Goal: Task Accomplishment & Management: Use online tool/utility

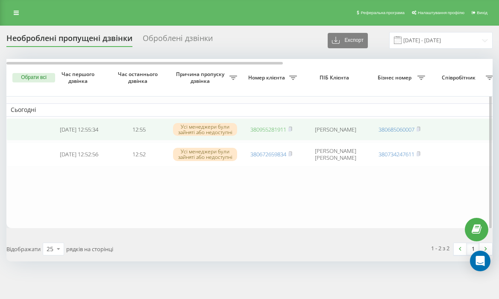
click at [267, 128] on link "380955281911" at bounding box center [269, 130] width 36 height 8
click at [277, 131] on link "380955281911" at bounding box center [269, 130] width 36 height 8
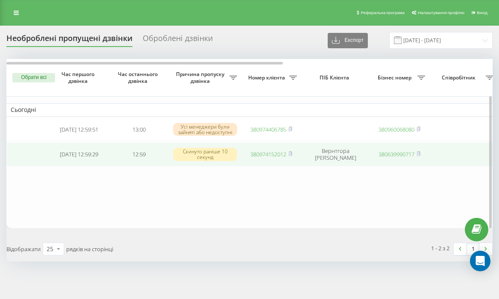
click at [271, 158] on link "380974152012" at bounding box center [269, 154] width 36 height 8
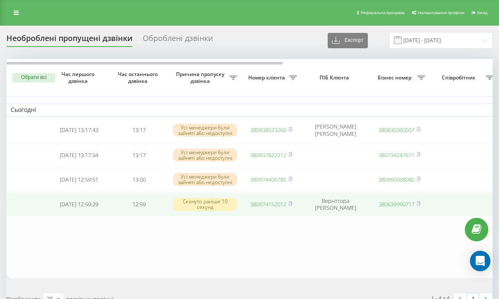
click at [275, 207] on link "380974152012" at bounding box center [269, 205] width 36 height 8
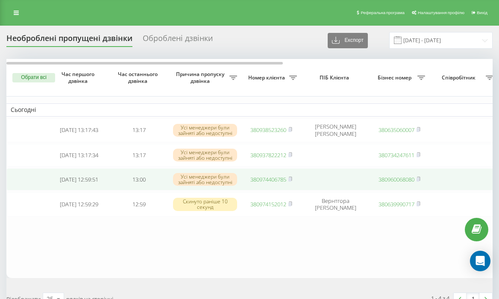
click at [270, 181] on link "380974406785" at bounding box center [269, 180] width 36 height 8
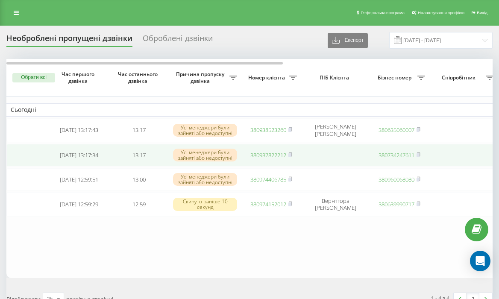
click at [269, 157] on link "380937822212" at bounding box center [269, 155] width 36 height 8
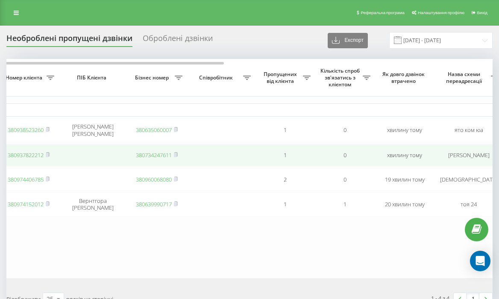
scroll to position [0, 369]
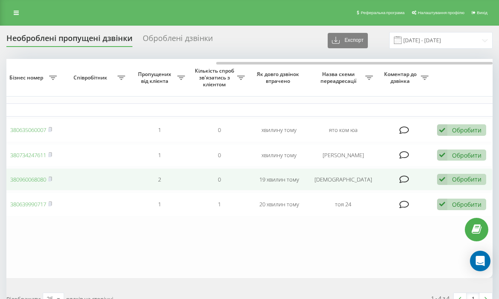
click at [454, 181] on div "Обробити" at bounding box center [467, 179] width 30 height 8
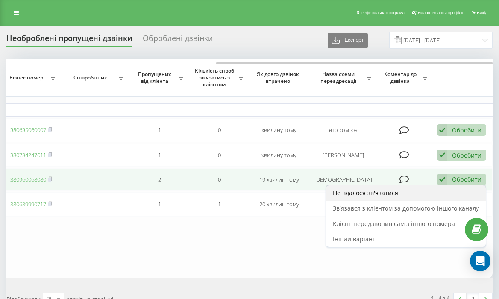
click at [406, 193] on div "Не вдалося зв'язатися" at bounding box center [406, 193] width 160 height 15
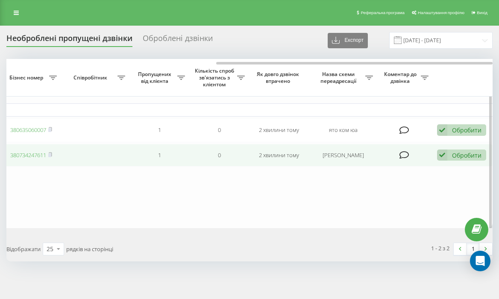
click at [456, 153] on div "Обробити" at bounding box center [467, 155] width 30 height 8
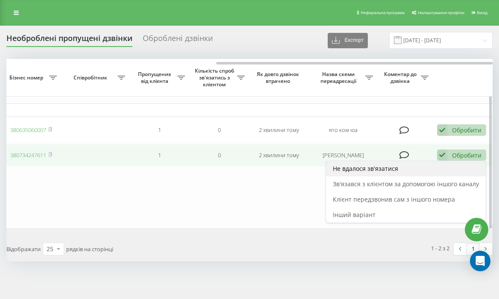
click at [432, 172] on div "Не вдалося зв'язатися" at bounding box center [406, 168] width 160 height 15
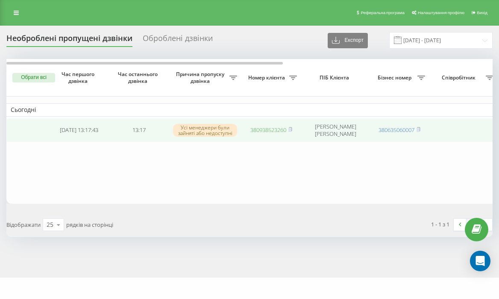
click at [260, 128] on link "380938523260" at bounding box center [269, 130] width 36 height 8
click at [272, 130] on link "380938523260" at bounding box center [269, 130] width 36 height 8
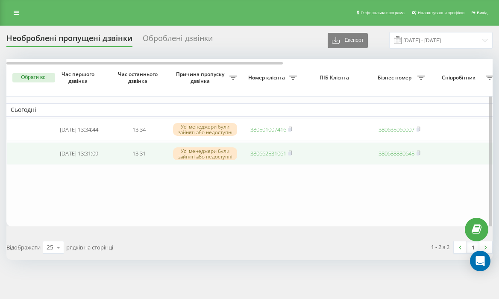
click at [271, 156] on link "380662531061" at bounding box center [269, 154] width 36 height 8
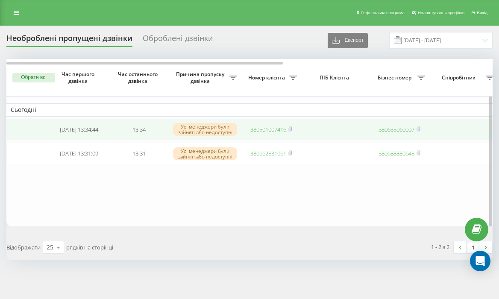
click at [274, 128] on link "380501007416" at bounding box center [269, 130] width 36 height 8
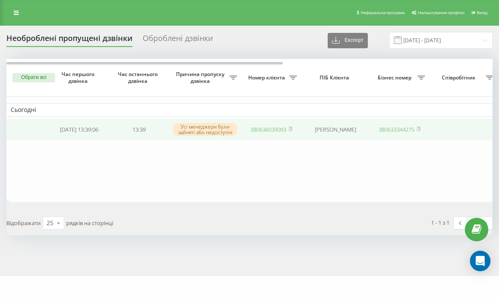
click at [260, 130] on link "380636039093" at bounding box center [269, 130] width 36 height 8
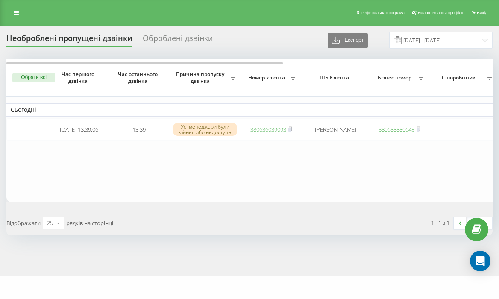
click at [81, 53] on div "Необроблені пропущені дзвінки Оброблені дзвінки Експорт .csv .xlsx 20.07.2025 -…" at bounding box center [249, 134] width 487 height 204
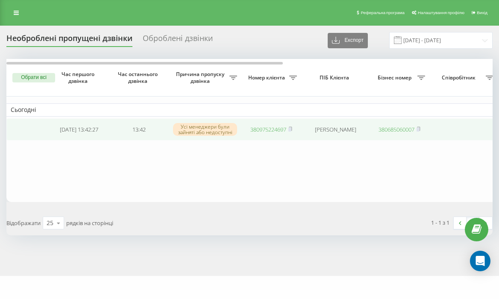
click at [272, 128] on link "380975224697" at bounding box center [269, 130] width 36 height 8
click at [274, 132] on link "380671316403" at bounding box center [269, 130] width 36 height 8
click at [263, 136] on td "380671316403" at bounding box center [272, 129] width 60 height 23
click at [271, 124] on td "380671316403" at bounding box center [272, 129] width 60 height 23
click at [271, 132] on link "380671316403" at bounding box center [269, 130] width 36 height 8
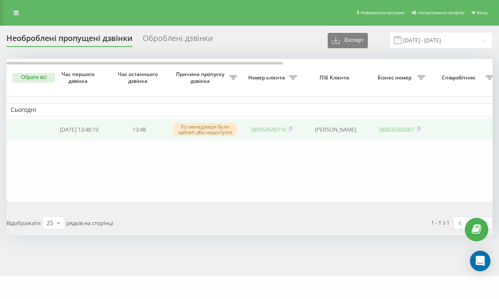
click at [263, 124] on td "380953540716" at bounding box center [272, 129] width 60 height 23
click at [263, 128] on link "380953540716" at bounding box center [269, 130] width 36 height 8
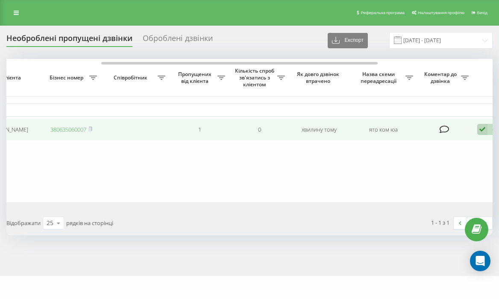
scroll to position [0, 369]
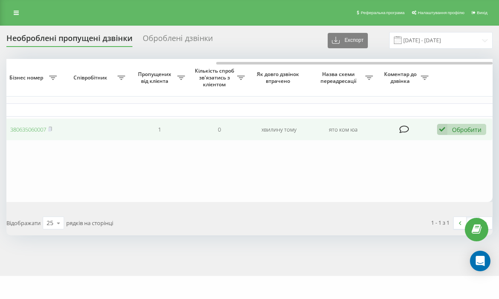
click at [469, 129] on div "Обробити" at bounding box center [467, 130] width 30 height 8
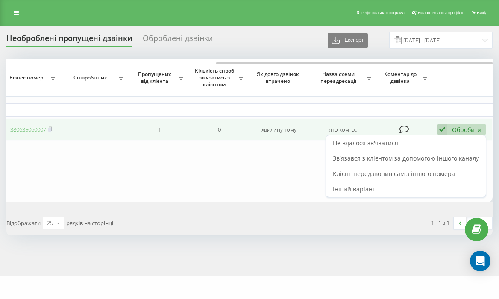
click at [451, 135] on div "Обробити Не вдалося зв'язатися Зв'язався з клієнтом за допомогою іншого каналу …" at bounding box center [461, 130] width 49 height 12
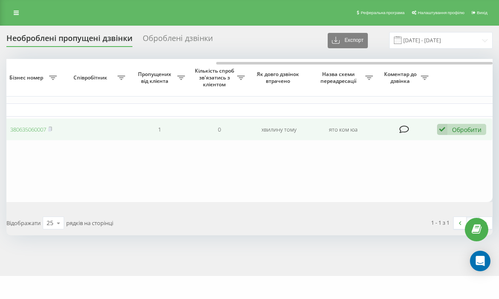
click at [460, 127] on div "Обробити" at bounding box center [467, 130] width 30 height 8
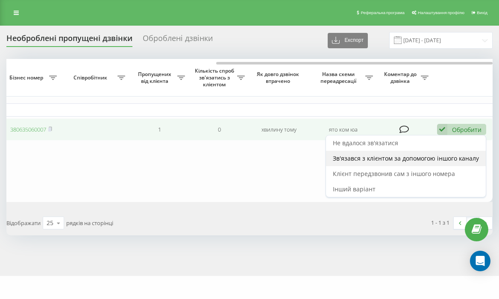
click at [455, 158] on span "Зв'язався з клієнтом за допомогою іншого каналу" at bounding box center [406, 158] width 146 height 8
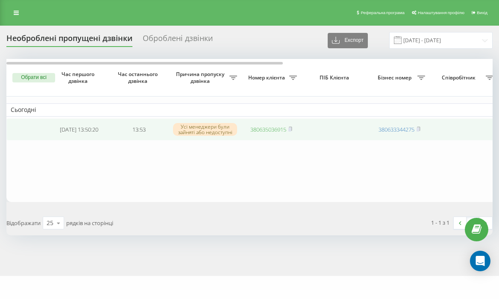
click at [270, 131] on link "380635036915" at bounding box center [269, 130] width 36 height 8
click at [266, 128] on link "380635036915" at bounding box center [269, 130] width 36 height 8
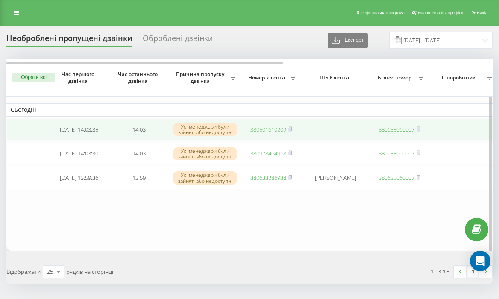
click at [270, 128] on link "380501610209" at bounding box center [269, 130] width 36 height 8
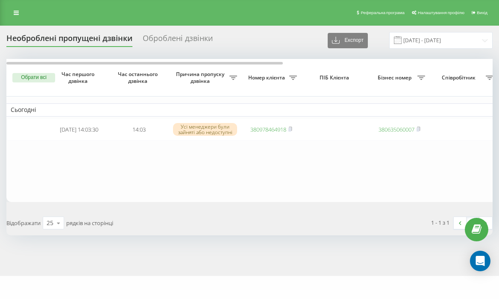
click at [401, 205] on div "Обрати всі Час першого дзвінка Час останнього дзвінка Причина пропуску дзвінка …" at bounding box center [249, 147] width 487 height 177
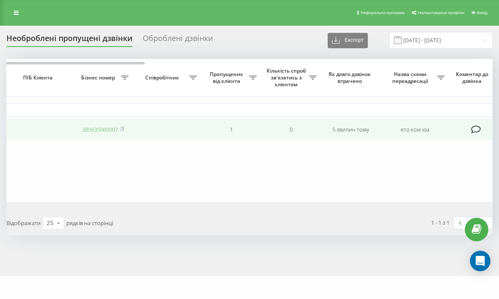
scroll to position [0, 369]
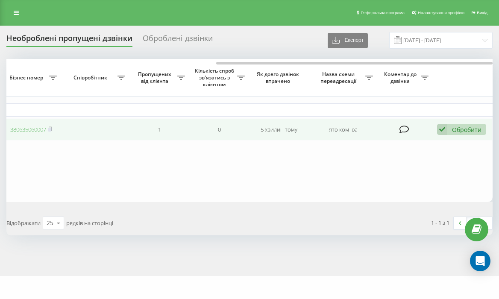
click at [466, 135] on div "Обробити Не вдалося зв'язатися Зв'язався з клієнтом за допомогою іншого каналу …" at bounding box center [461, 130] width 49 height 12
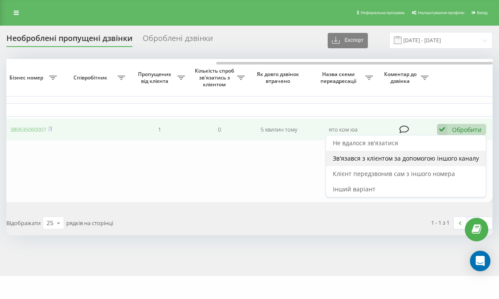
click at [447, 156] on span "Зв'язався з клієнтом за допомогою іншого каналу" at bounding box center [406, 158] width 146 height 8
